Goal: Task Accomplishment & Management: Manage account settings

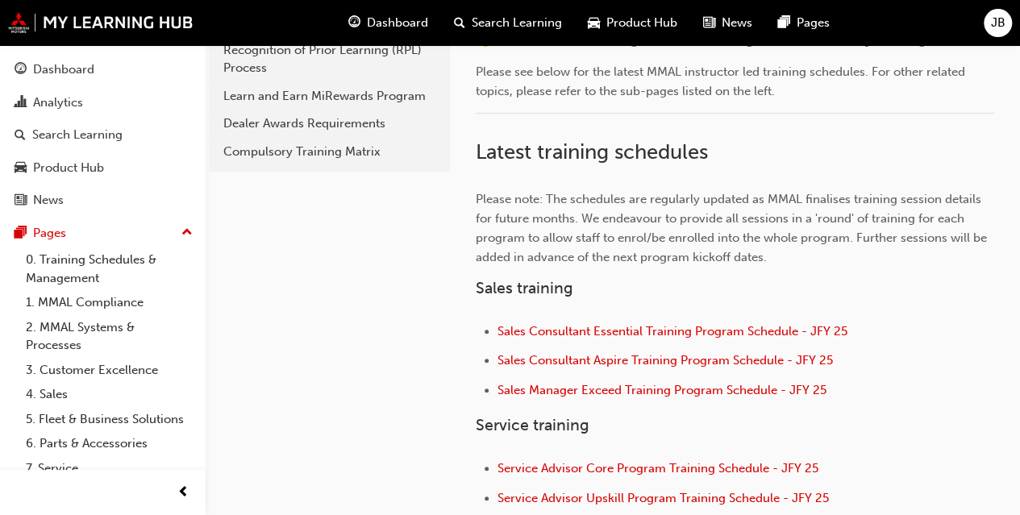
scroll to position [409, 0]
click at [619, 331] on span "Sales Consultant Essential Training Program Schedule - JFY 25" at bounding box center [672, 330] width 350 height 15
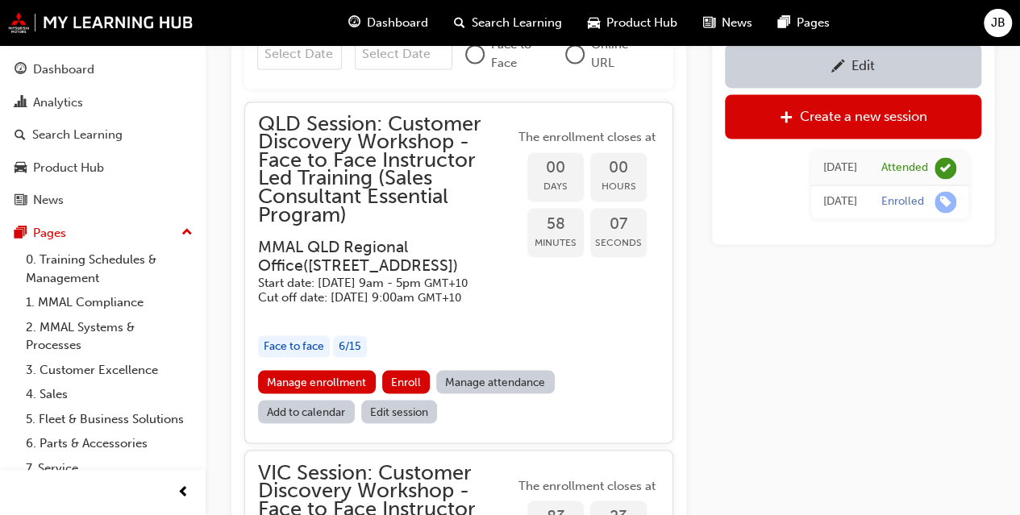
scroll to position [1311, 0]
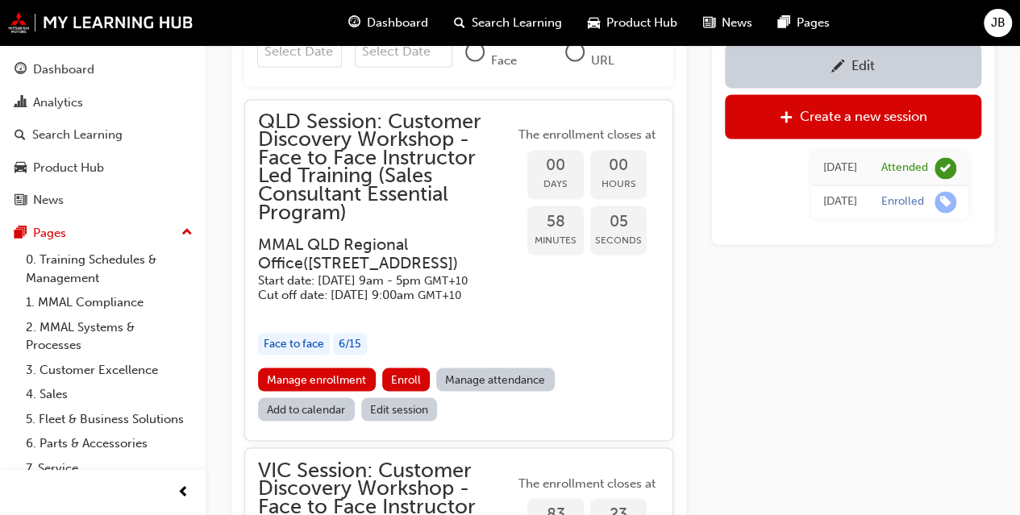
click at [499, 391] on link "Manage attendance" at bounding box center [495, 379] width 118 height 23
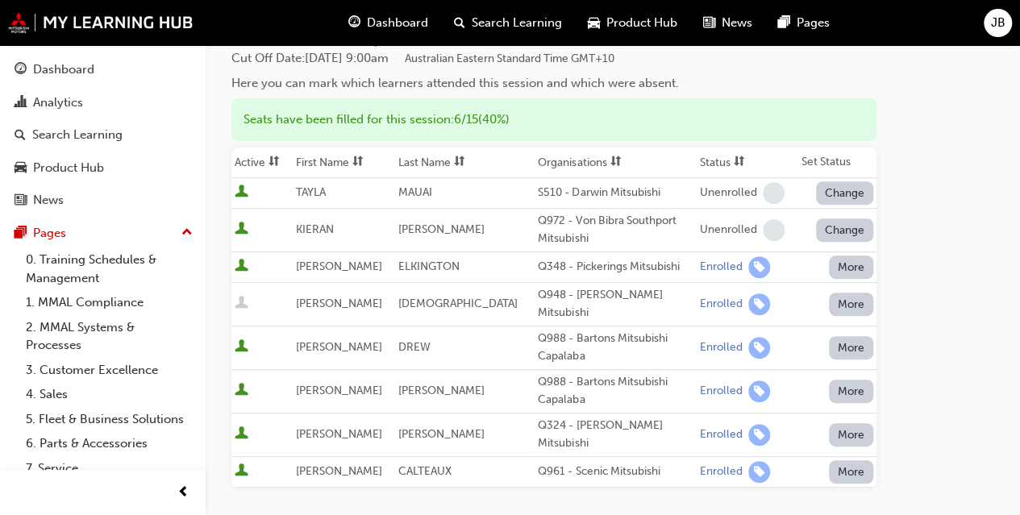
scroll to position [214, 0]
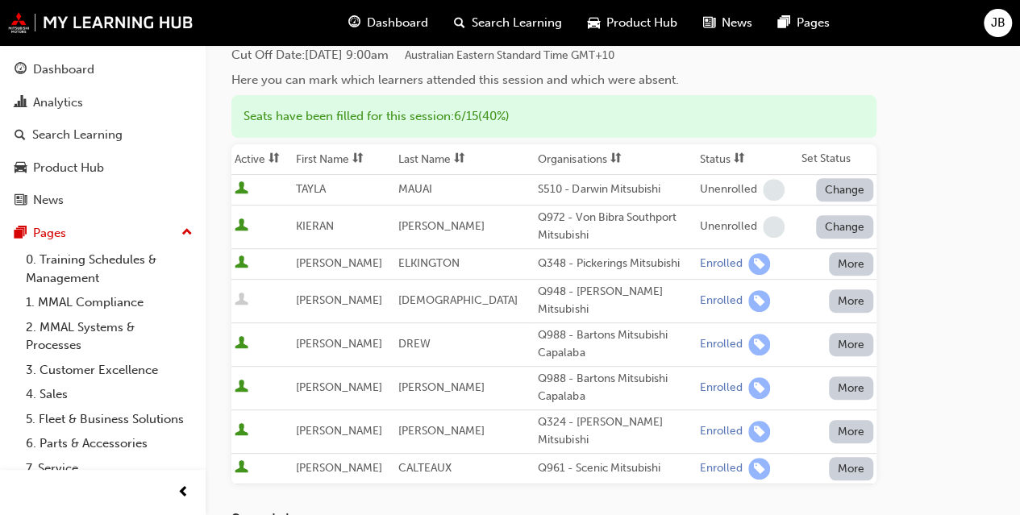
click at [866, 420] on button "More" at bounding box center [851, 431] width 45 height 23
click at [516, 225] on td "[PERSON_NAME]" at bounding box center [464, 227] width 139 height 44
click at [851, 259] on button "More" at bounding box center [851, 263] width 45 height 23
click at [948, 243] on div "Go to session detail page Manage attendance for QLD Session: Customer Discovery…" at bounding box center [612, 289] width 763 height 917
click at [108, 267] on link "0. Training Schedules & Management" at bounding box center [109, 268] width 180 height 43
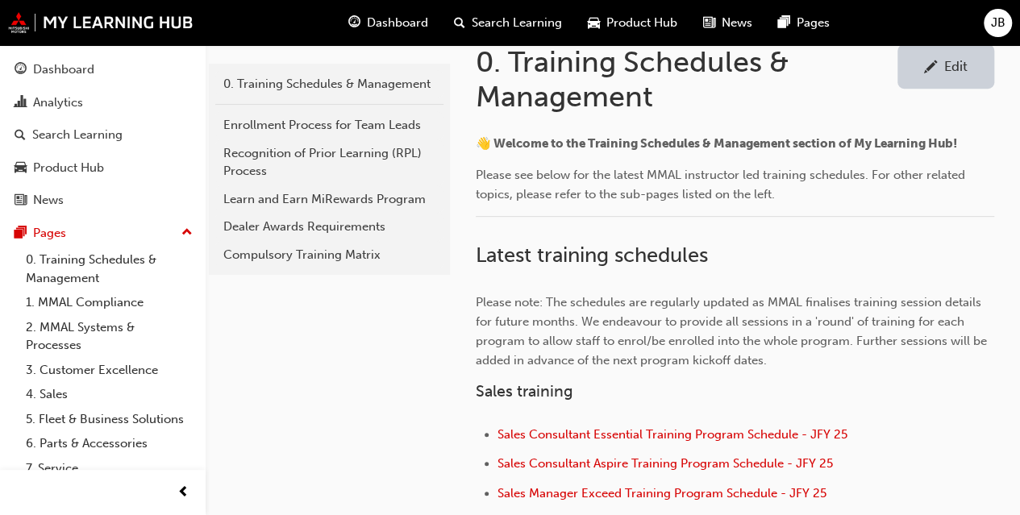
scroll to position [305, 0]
click at [623, 430] on span "Sales Consultant Essential Training Program Schedule - JFY 25" at bounding box center [672, 433] width 350 height 15
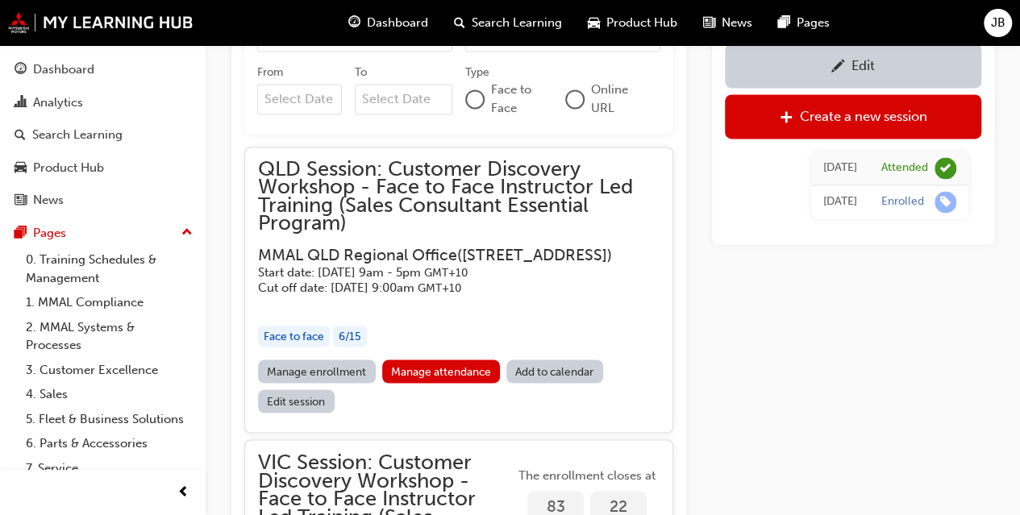
scroll to position [1264, 0]
click at [443, 382] on link "Manage attendance" at bounding box center [441, 370] width 118 height 23
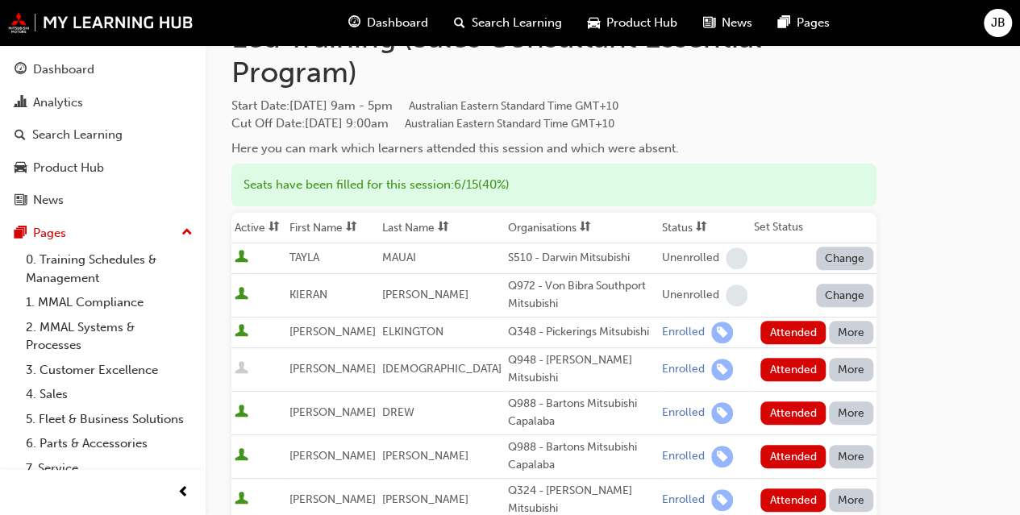
scroll to position [147, 0]
click at [788, 328] on button "Attended" at bounding box center [792, 331] width 65 height 23
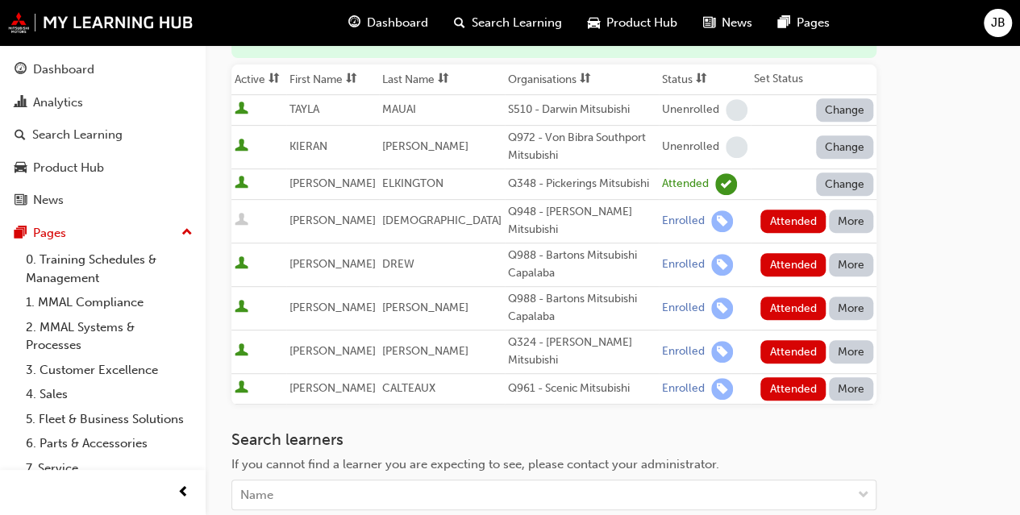
scroll to position [295, 0]
click at [792, 252] on button "Attended" at bounding box center [792, 263] width 65 height 23
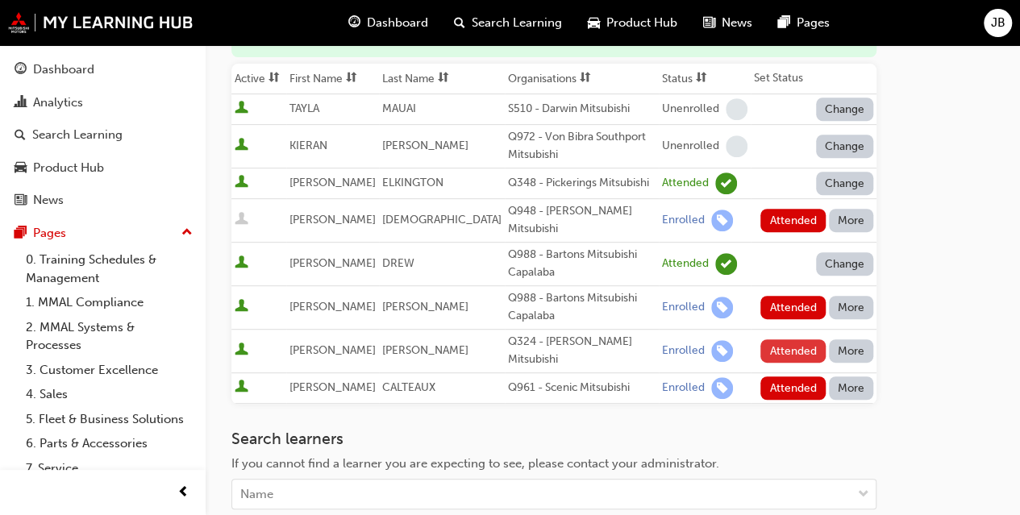
click at [792, 339] on button "Attended" at bounding box center [792, 350] width 65 height 23
click at [787, 376] on button "Attended" at bounding box center [792, 387] width 65 height 23
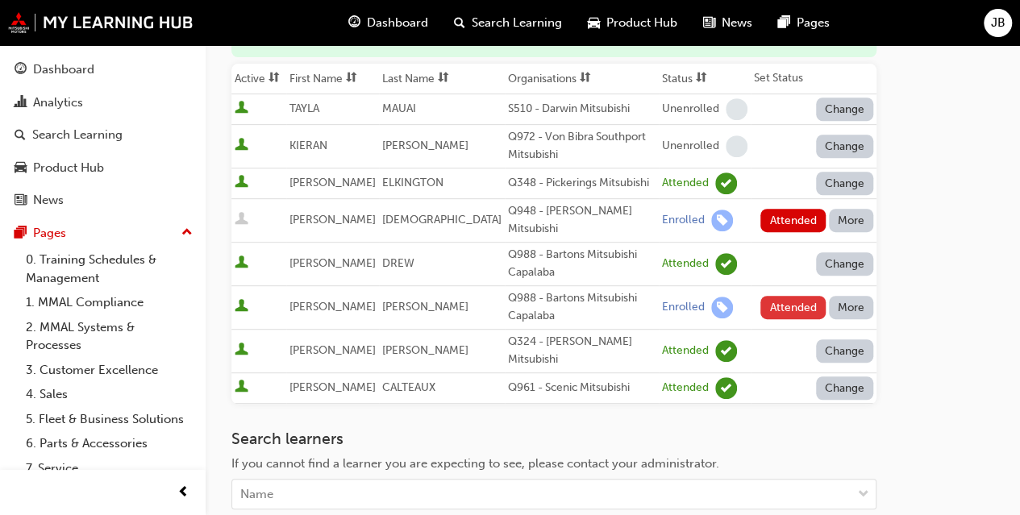
click at [783, 296] on button "Attended" at bounding box center [792, 307] width 65 height 23
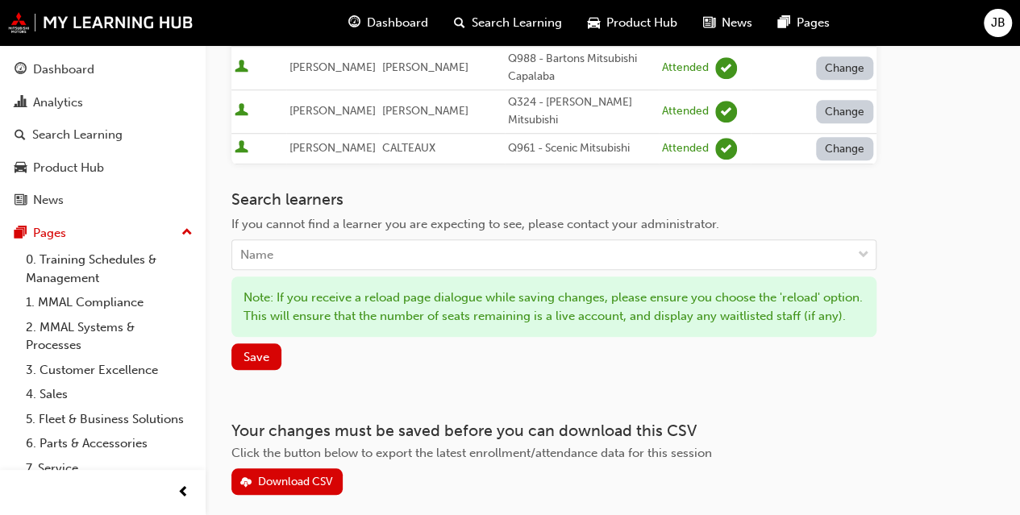
scroll to position [535, 0]
click at [256, 351] on span "Save" at bounding box center [256, 356] width 26 height 15
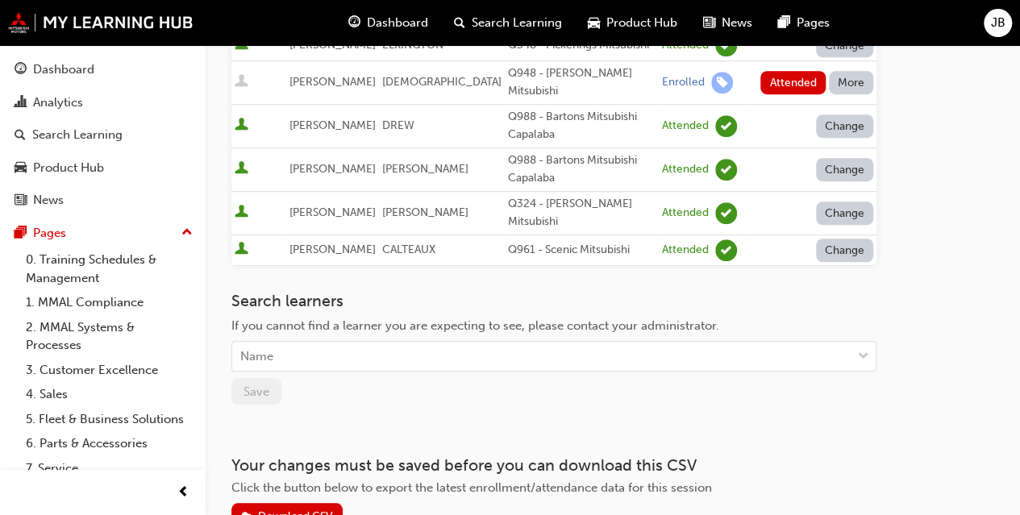
scroll to position [432, 0]
